Goal: Task Accomplishment & Management: Complete application form

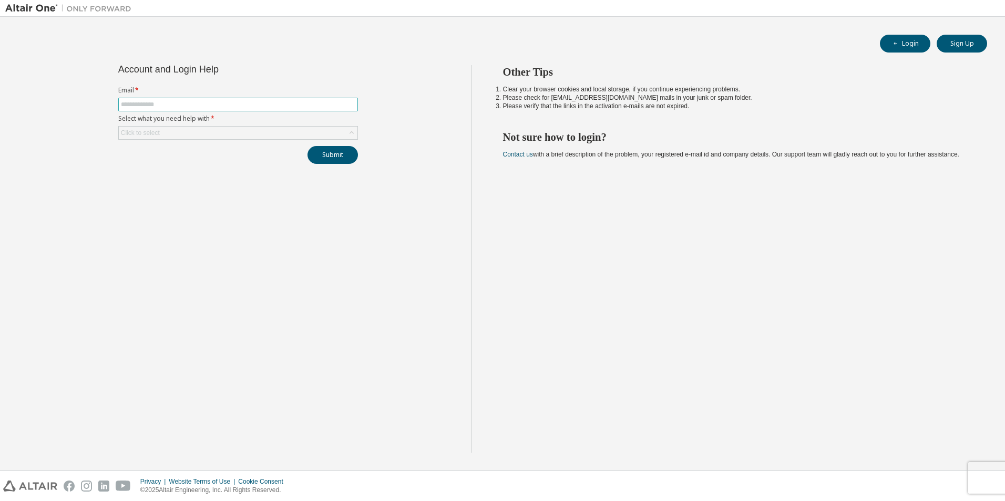
click at [250, 105] on input "text" at bounding box center [238, 104] width 234 height 8
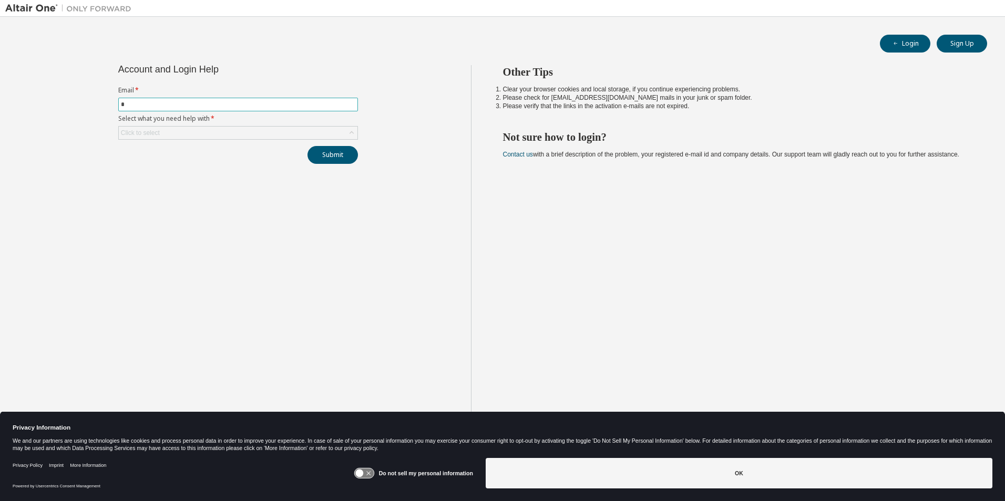
click at [250, 105] on input "*" at bounding box center [238, 104] width 234 height 8
type input "**********"
click at [260, 135] on div "Click to select" at bounding box center [238, 133] width 239 height 13
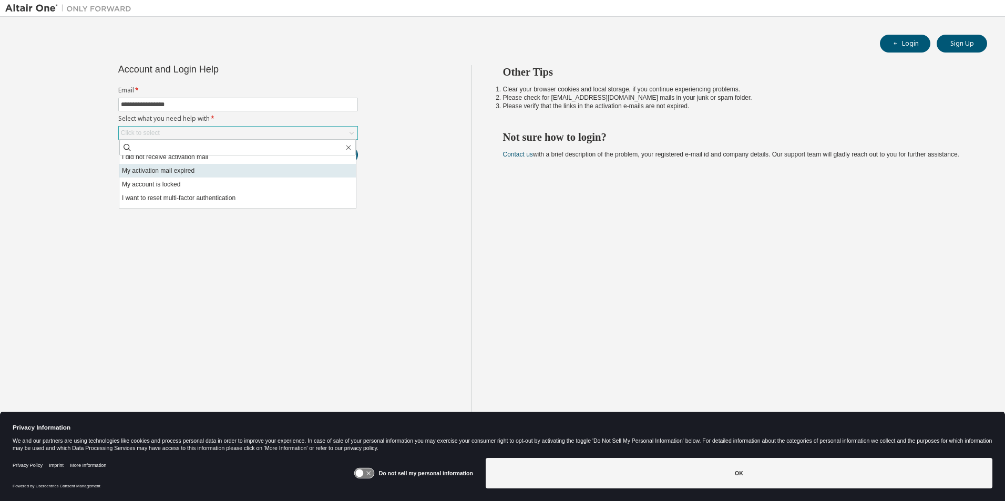
scroll to position [29, 0]
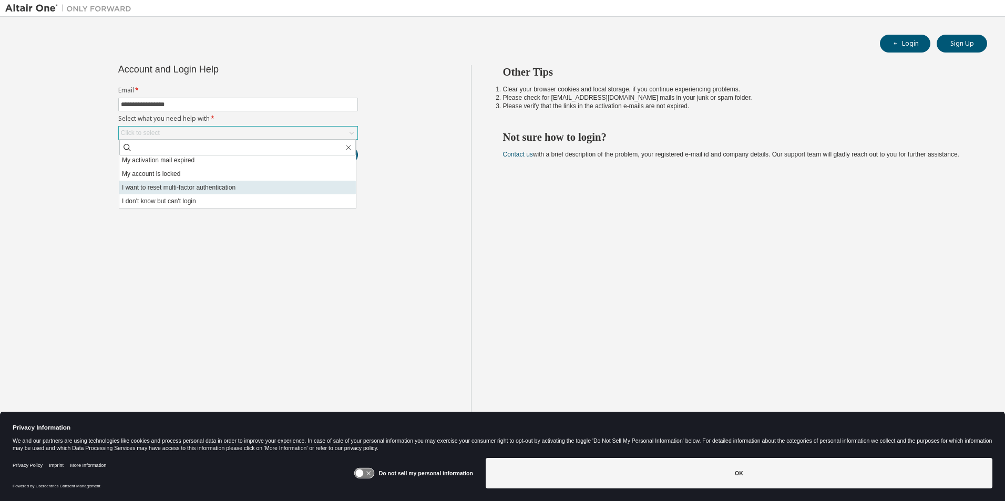
click at [292, 187] on li "I want to reset multi-factor authentication" at bounding box center [237, 188] width 237 height 14
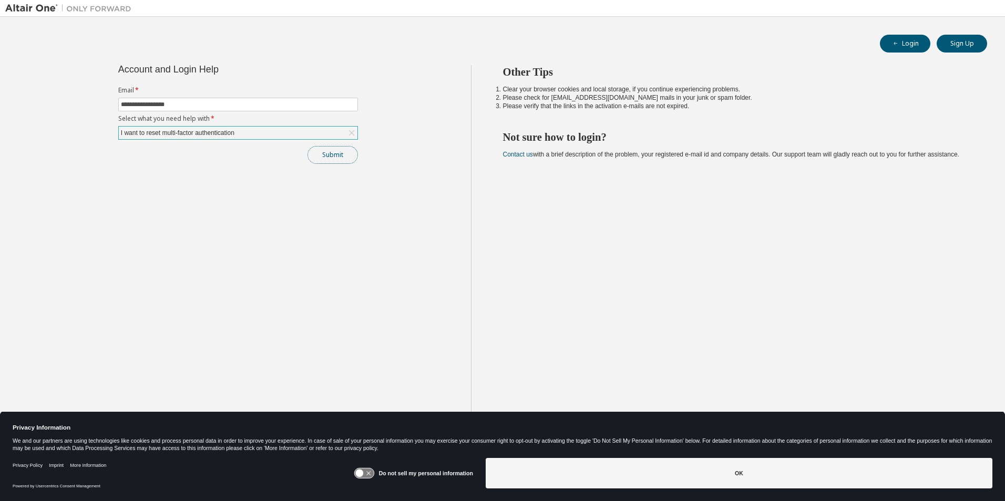
click at [345, 163] on button "Submit" at bounding box center [332, 155] width 50 height 18
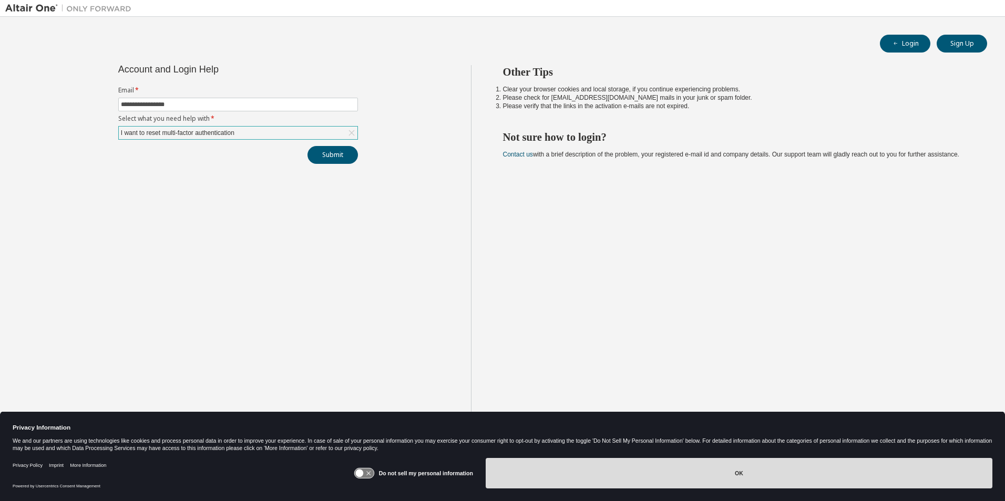
click at [684, 469] on button "OK" at bounding box center [739, 473] width 507 height 30
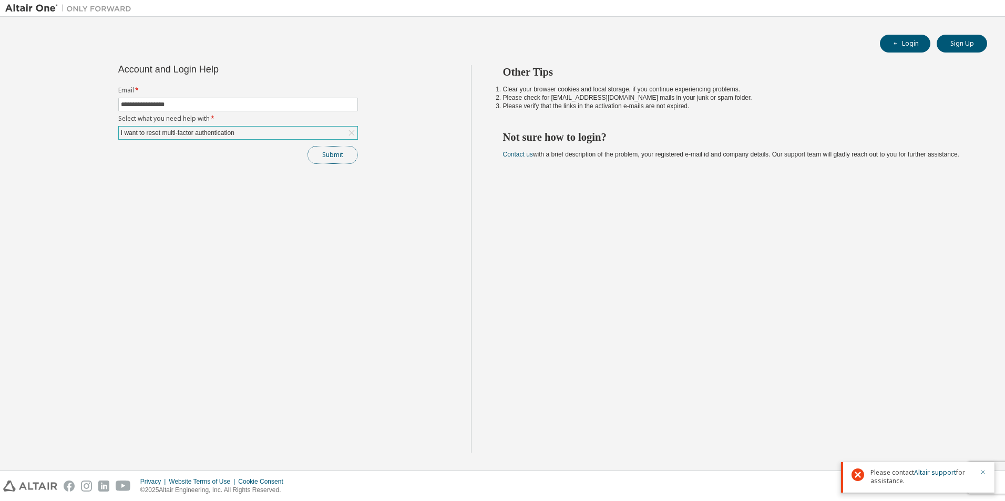
click at [334, 160] on button "Submit" at bounding box center [332, 155] width 50 height 18
click at [324, 132] on div "I want to reset multi-factor authentication" at bounding box center [238, 133] width 239 height 13
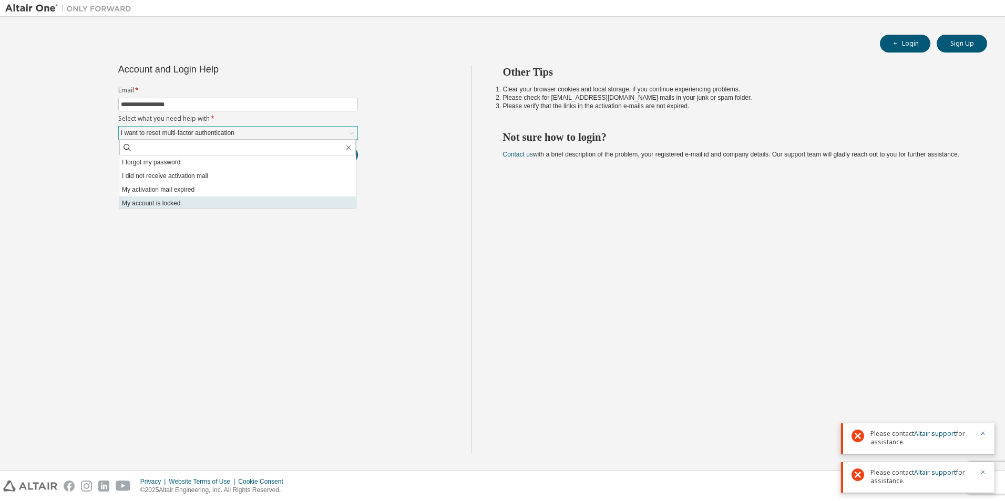
click at [276, 200] on li "My account is locked" at bounding box center [237, 204] width 237 height 14
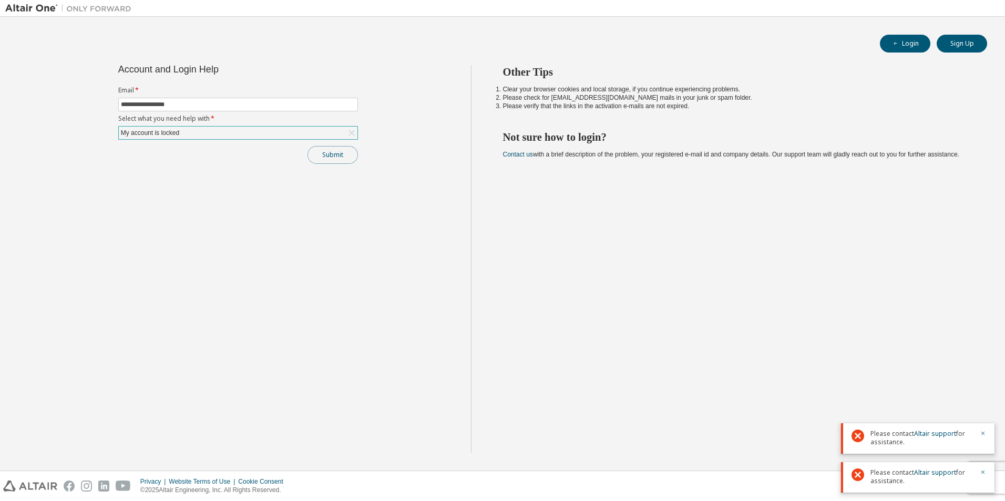
click at [339, 159] on button "Submit" at bounding box center [332, 155] width 50 height 18
click at [342, 140] on div "**********" at bounding box center [238, 114] width 252 height 99
click at [344, 131] on div "My account is locked" at bounding box center [238, 133] width 239 height 13
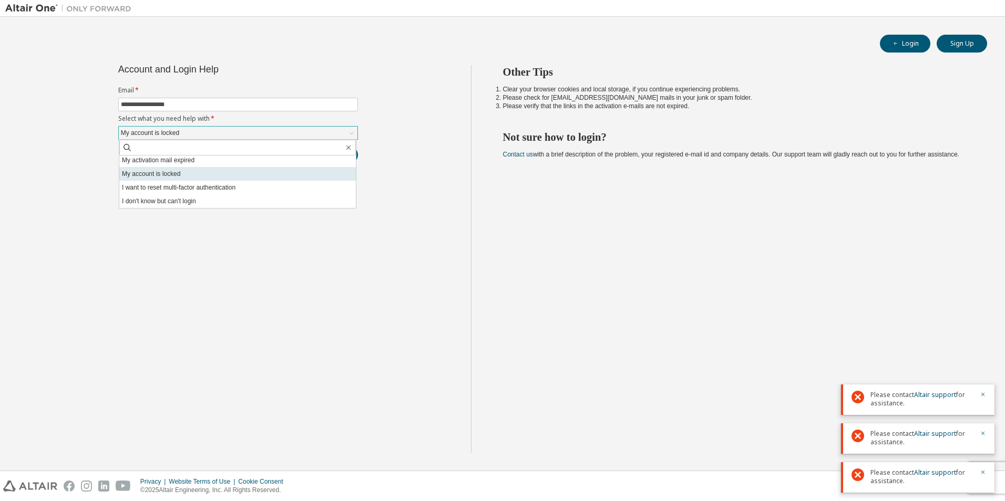
scroll to position [0, 0]
click at [270, 188] on li "My activation mail expired" at bounding box center [237, 190] width 237 height 14
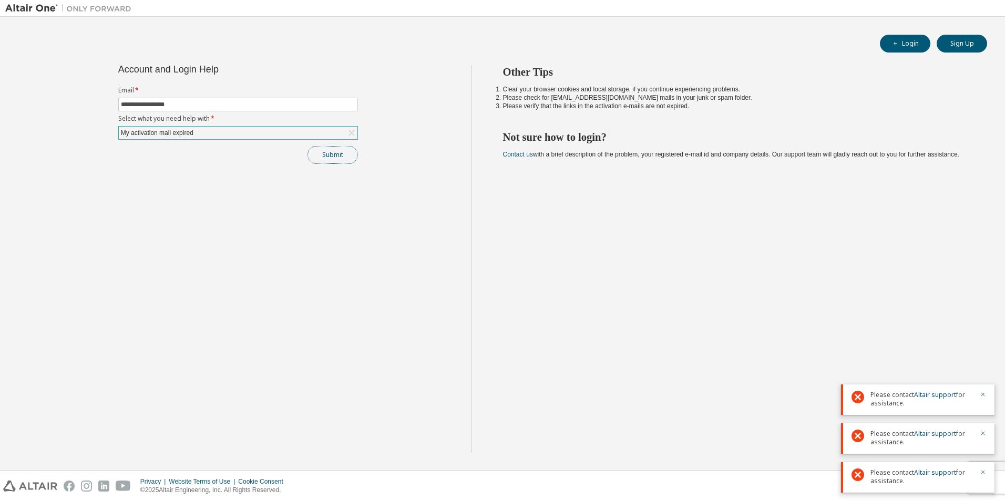
click at [341, 163] on button "Submit" at bounding box center [332, 155] width 50 height 18
click at [327, 135] on div "My activation mail expired" at bounding box center [238, 133] width 239 height 13
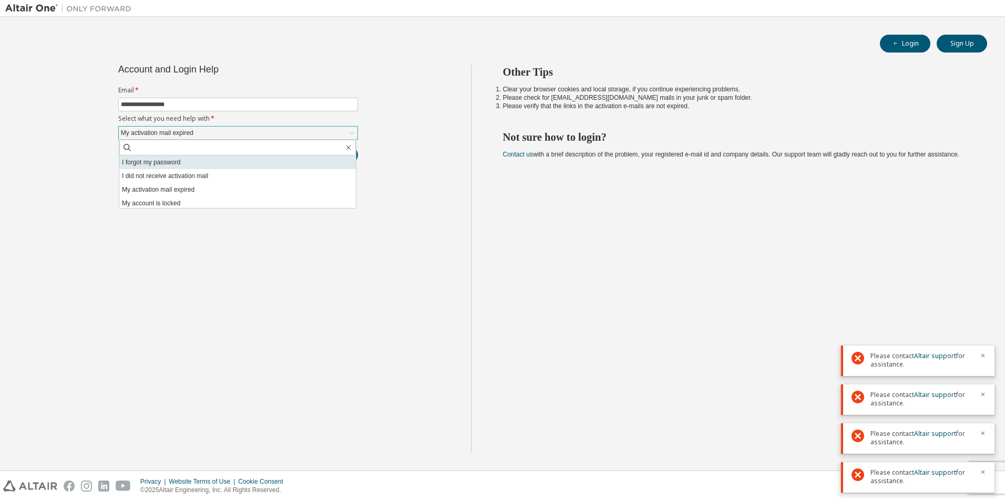
click at [326, 166] on li "I forgot my password" at bounding box center [237, 163] width 237 height 14
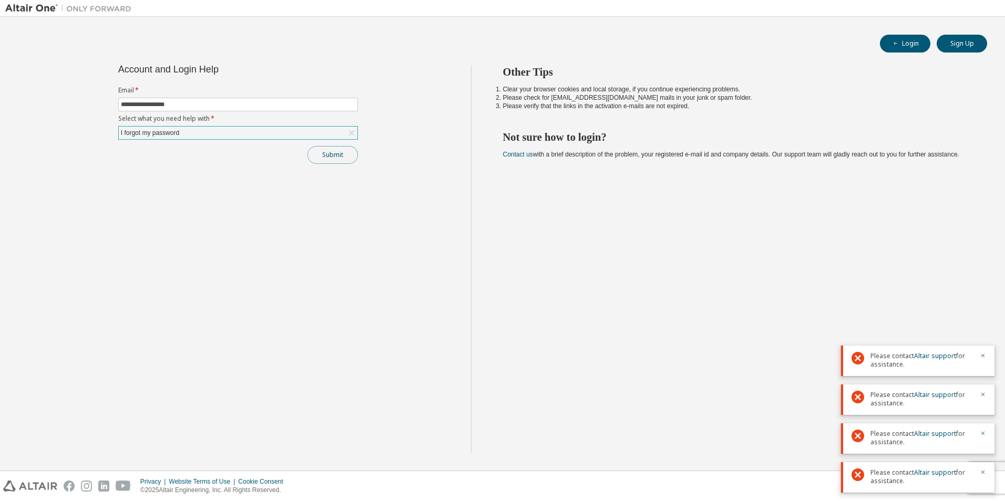
click at [347, 155] on button "Submit" at bounding box center [332, 155] width 50 height 18
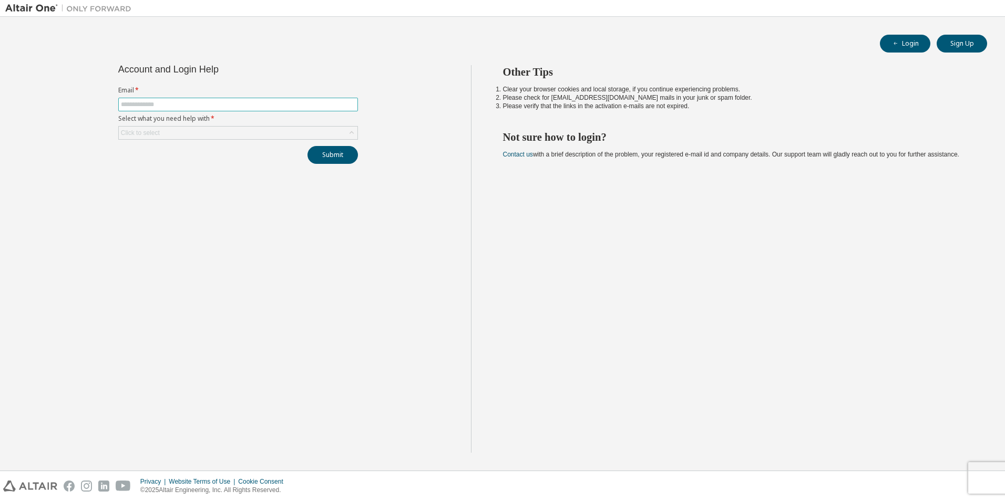
click at [311, 106] on input "text" at bounding box center [238, 104] width 234 height 8
type input "**********"
click at [240, 127] on div "Click to select" at bounding box center [238, 133] width 239 height 13
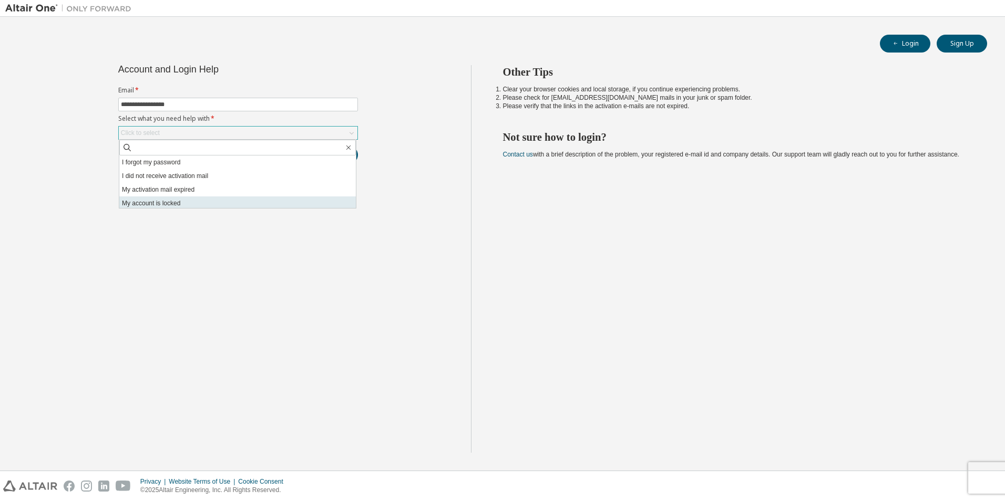
click at [238, 199] on li "My account is locked" at bounding box center [237, 204] width 237 height 14
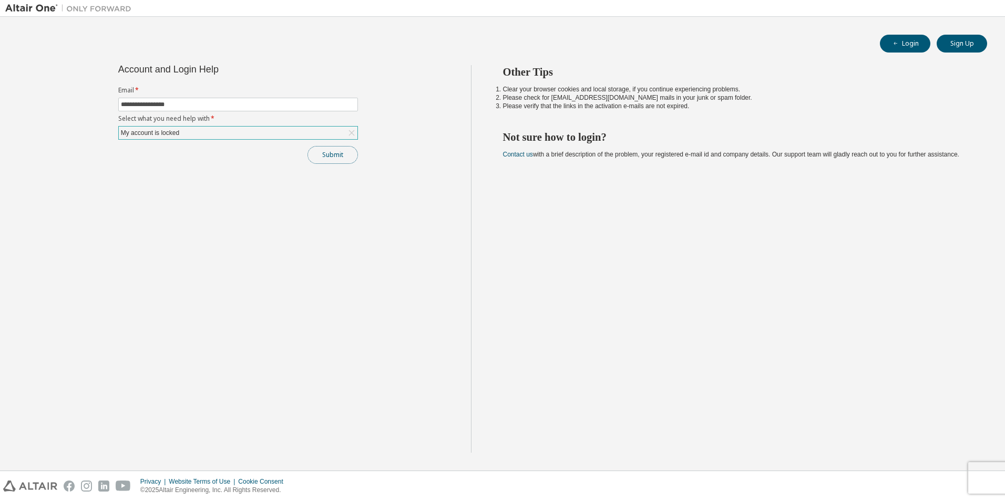
click at [317, 159] on button "Submit" at bounding box center [332, 155] width 50 height 18
click at [931, 473] on link "Altair support" at bounding box center [935, 472] width 42 height 9
click at [270, 136] on div "My account is locked" at bounding box center [238, 133] width 239 height 13
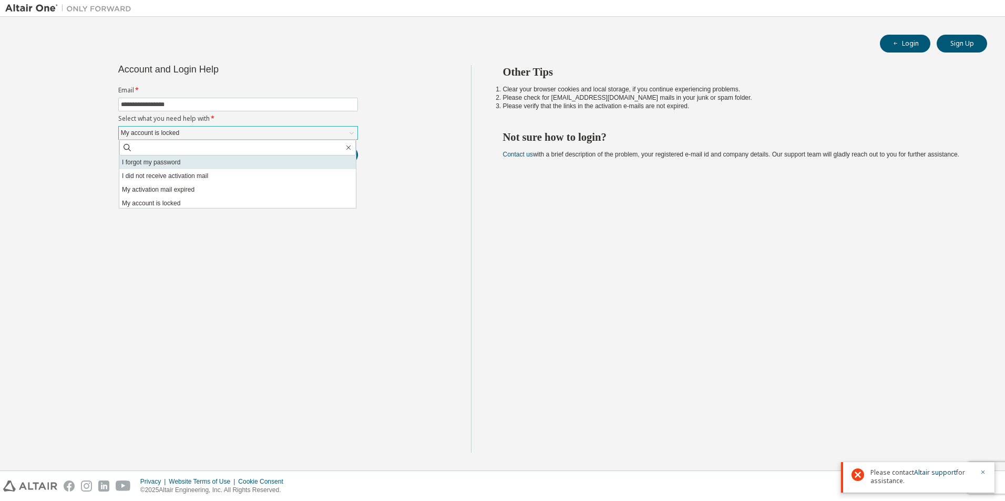
click at [239, 166] on li "I forgot my password" at bounding box center [237, 163] width 237 height 14
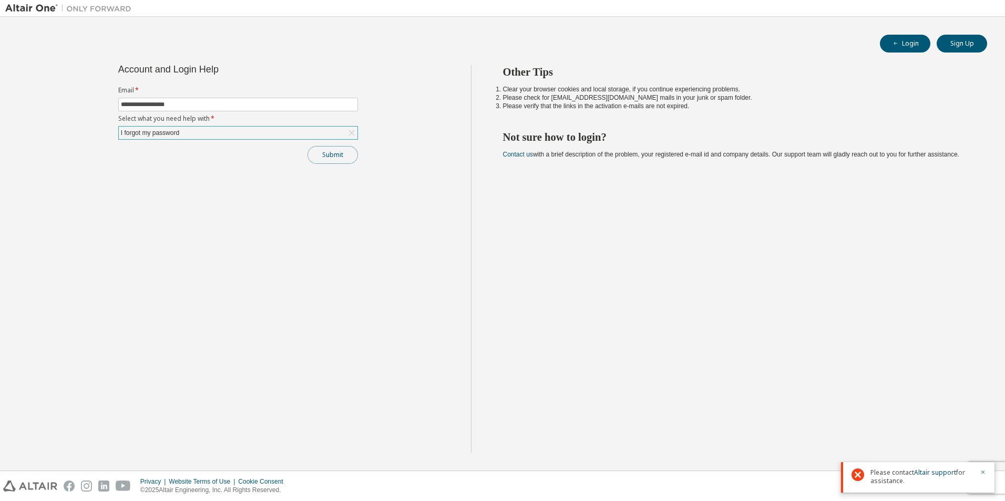
click at [330, 159] on button "Submit" at bounding box center [332, 155] width 50 height 18
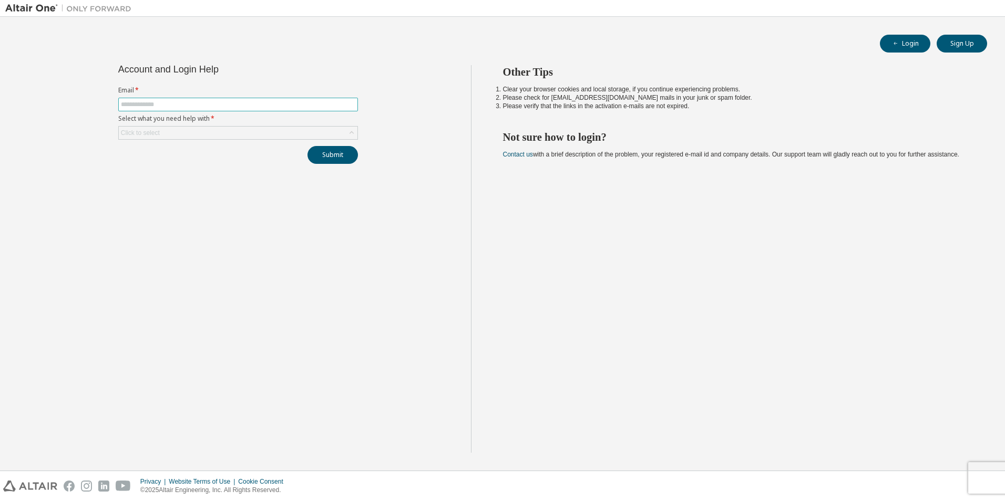
click at [279, 106] on input "text" at bounding box center [238, 104] width 234 height 8
type input "**********"
click at [242, 134] on div "Click to select" at bounding box center [238, 133] width 239 height 13
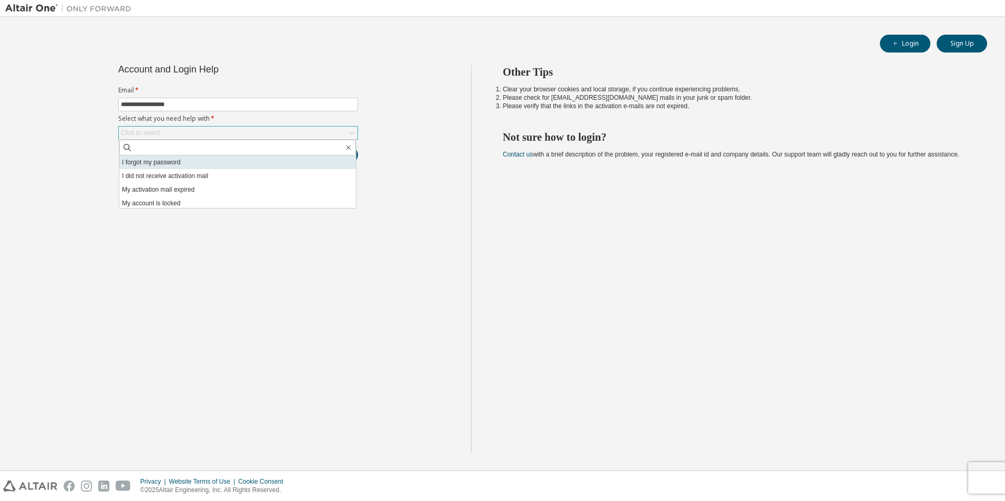
click at [219, 166] on li "I forgot my password" at bounding box center [237, 163] width 237 height 14
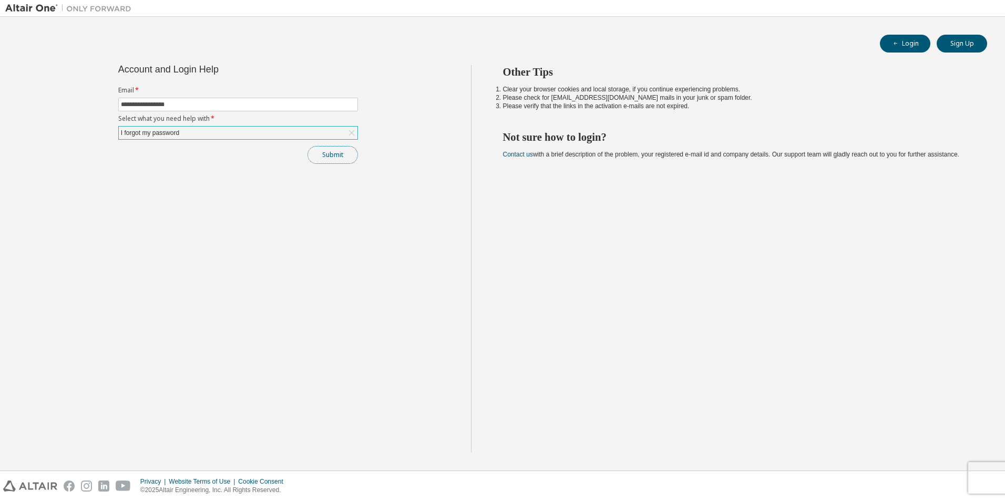
click at [335, 153] on button "Submit" at bounding box center [332, 155] width 50 height 18
